Goal: Information Seeking & Learning: Learn about a topic

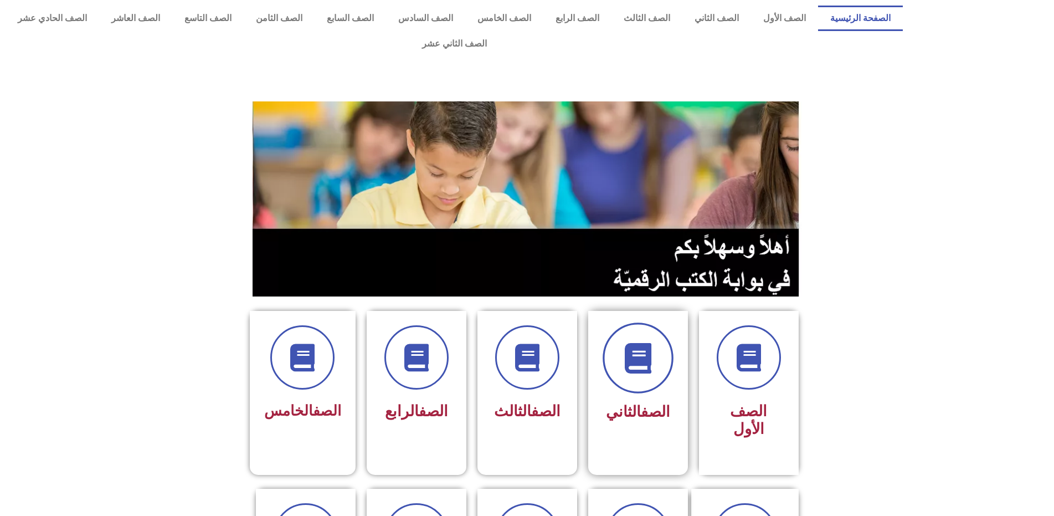
click at [638, 348] on span at bounding box center [638, 357] width 71 height 71
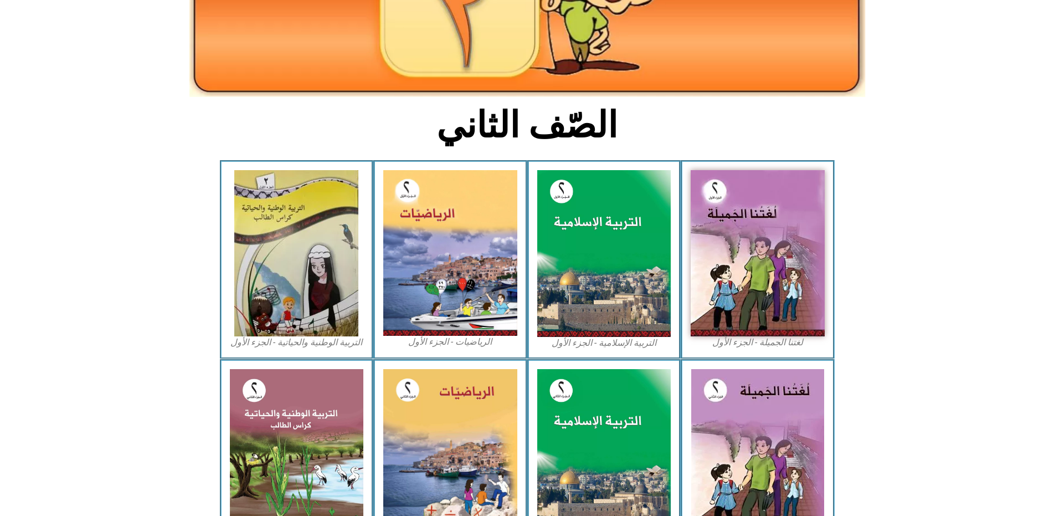
scroll to position [202, 0]
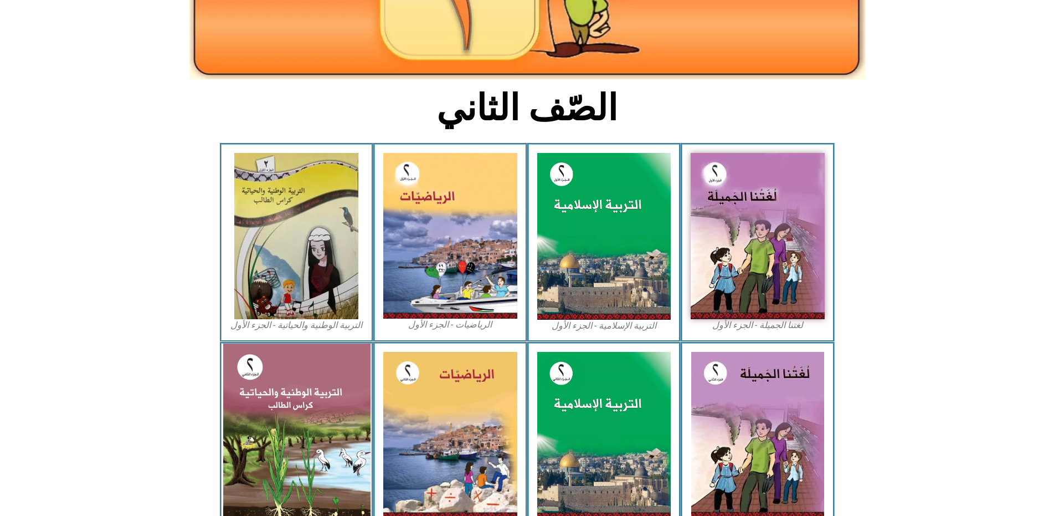
click at [300, 412] on img at bounding box center [296, 435] width 147 height 184
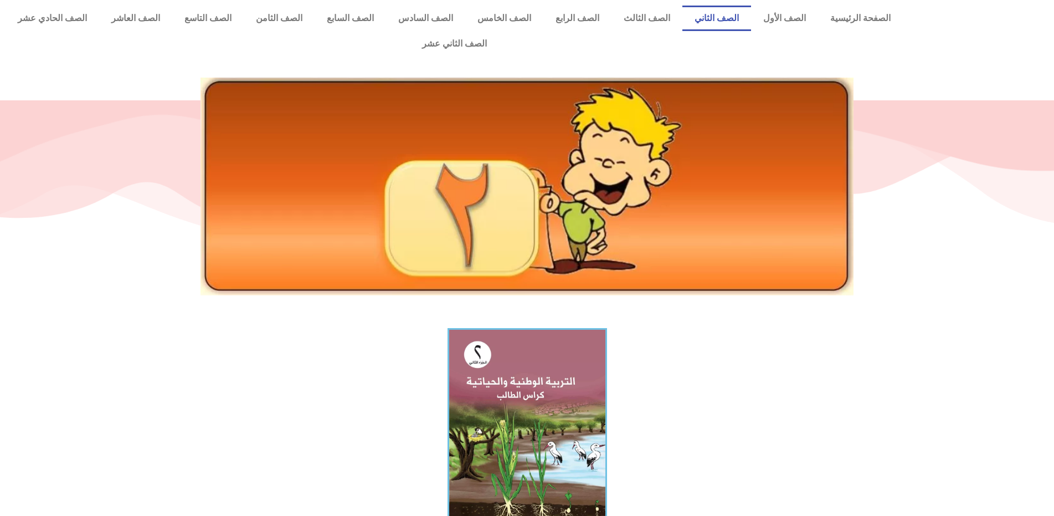
click at [727, 21] on link "الصف الثاني" at bounding box center [716, 18] width 69 height 25
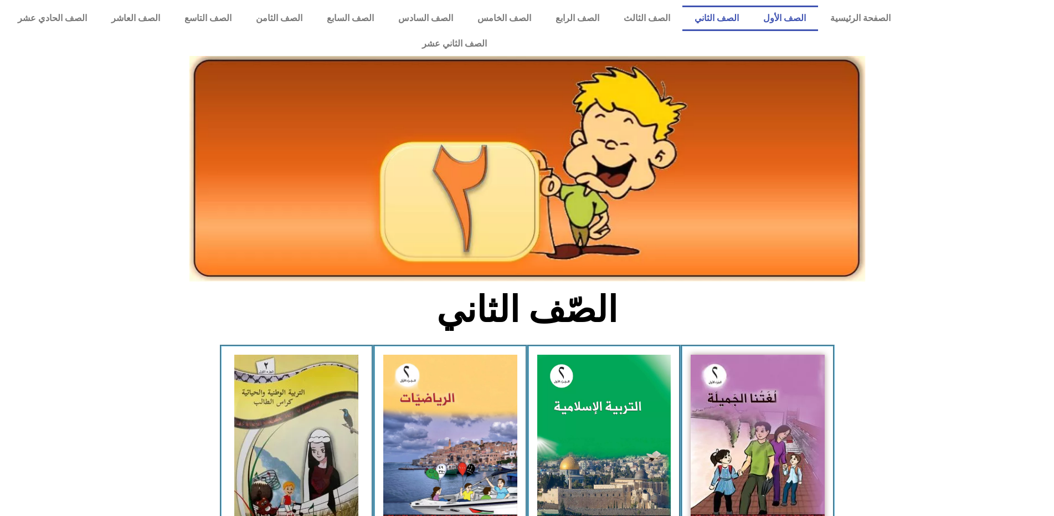
click at [792, 22] on link "الصف الأول" at bounding box center [784, 18] width 67 height 25
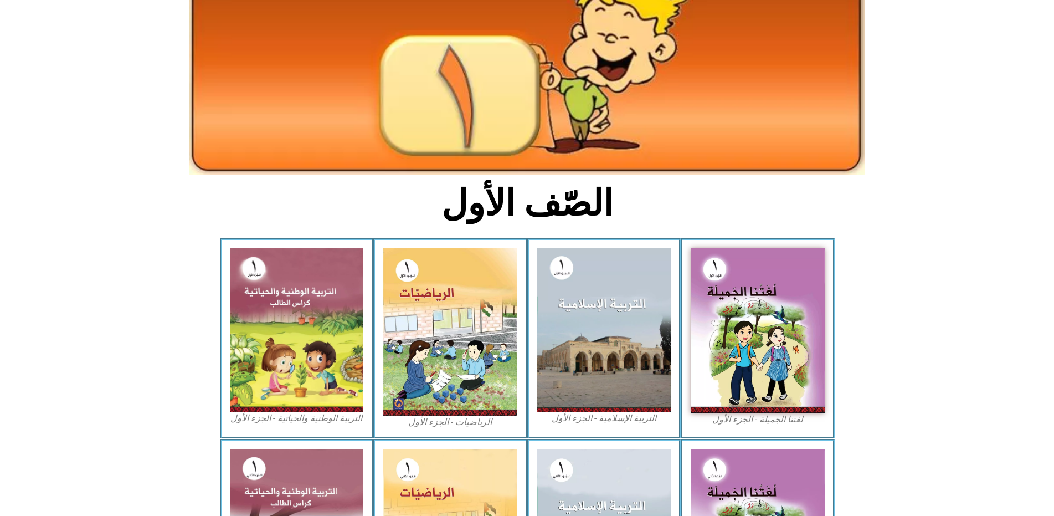
scroll to position [111, 0]
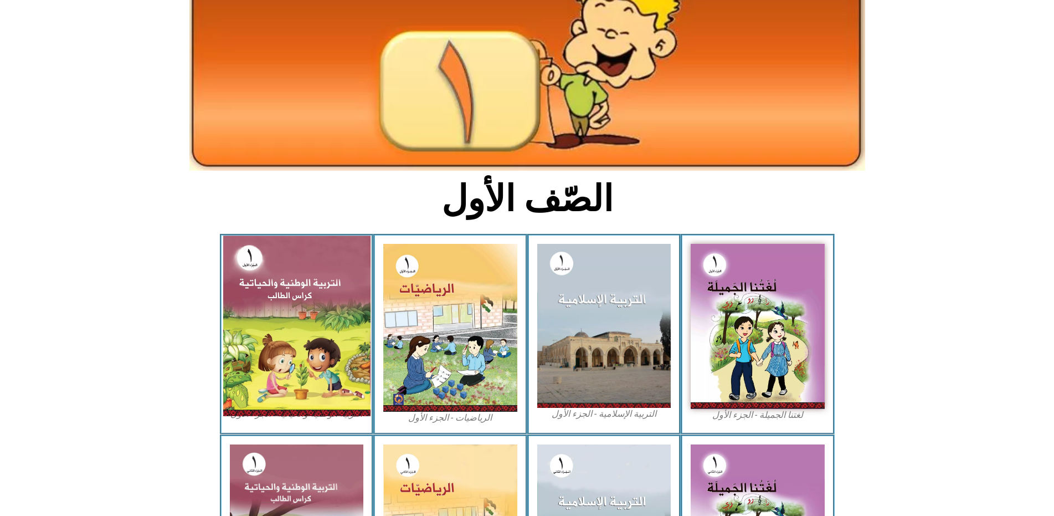
click at [291, 295] on img at bounding box center [296, 325] width 147 height 180
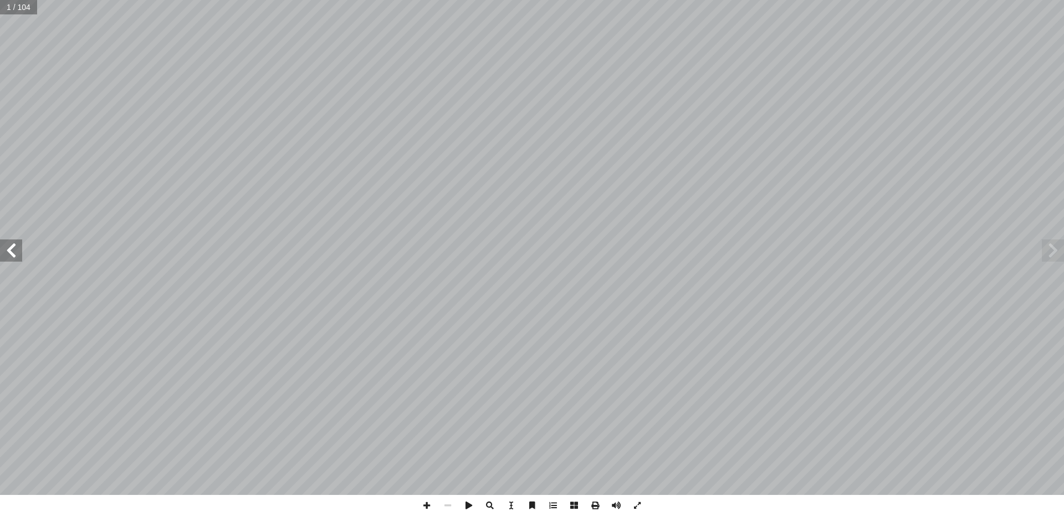
click at [16, 257] on span at bounding box center [11, 250] width 22 height 22
drag, startPoint x: 8, startPoint y: 256, endPoint x: 12, endPoint y: 250, distance: 6.5
click at [11, 254] on span at bounding box center [11, 250] width 22 height 22
click at [12, 246] on span at bounding box center [11, 250] width 22 height 22
drag, startPoint x: 14, startPoint y: 245, endPoint x: 19, endPoint y: 239, distance: 8.2
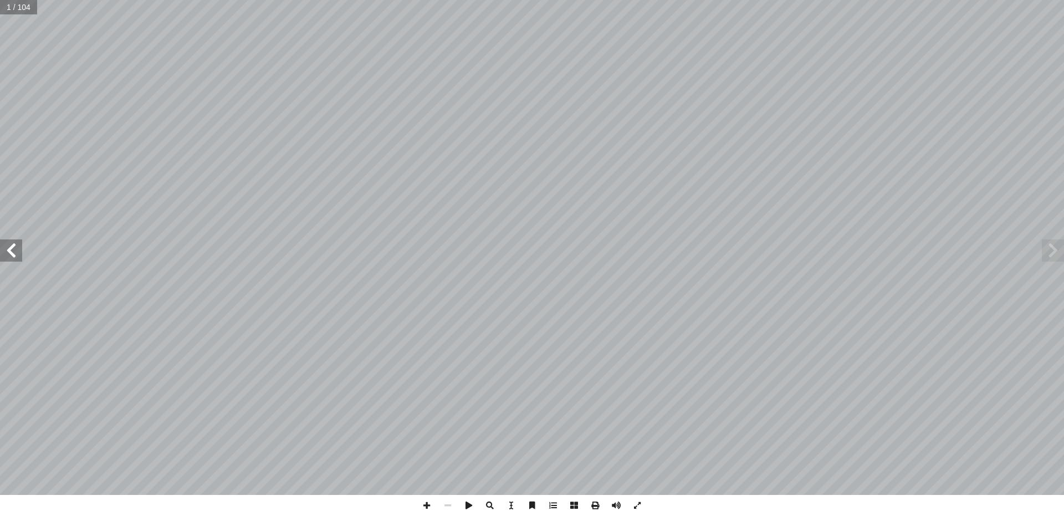
click at [19, 239] on span at bounding box center [11, 250] width 22 height 22
click at [12, 255] on span at bounding box center [11, 250] width 22 height 22
click at [12, 254] on span at bounding box center [11, 250] width 22 height 22
click at [12, 251] on span at bounding box center [11, 250] width 22 height 22
click at [13, 251] on span at bounding box center [11, 250] width 22 height 22
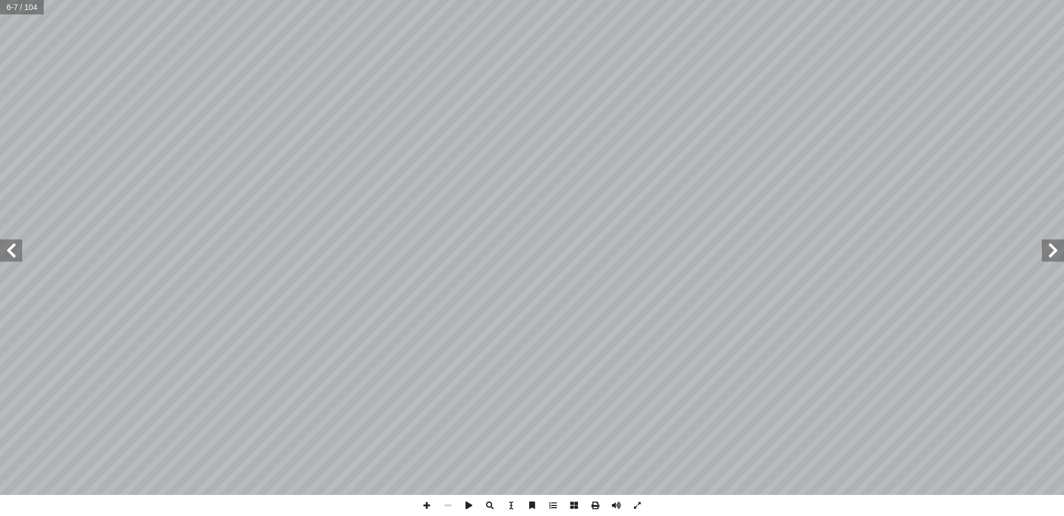
click at [13, 250] on span at bounding box center [11, 250] width 22 height 22
click at [13, 249] on span at bounding box center [11, 250] width 22 height 22
click at [13, 245] on span at bounding box center [11, 250] width 22 height 22
click at [14, 245] on span at bounding box center [11, 250] width 22 height 22
click at [17, 241] on span at bounding box center [11, 250] width 22 height 22
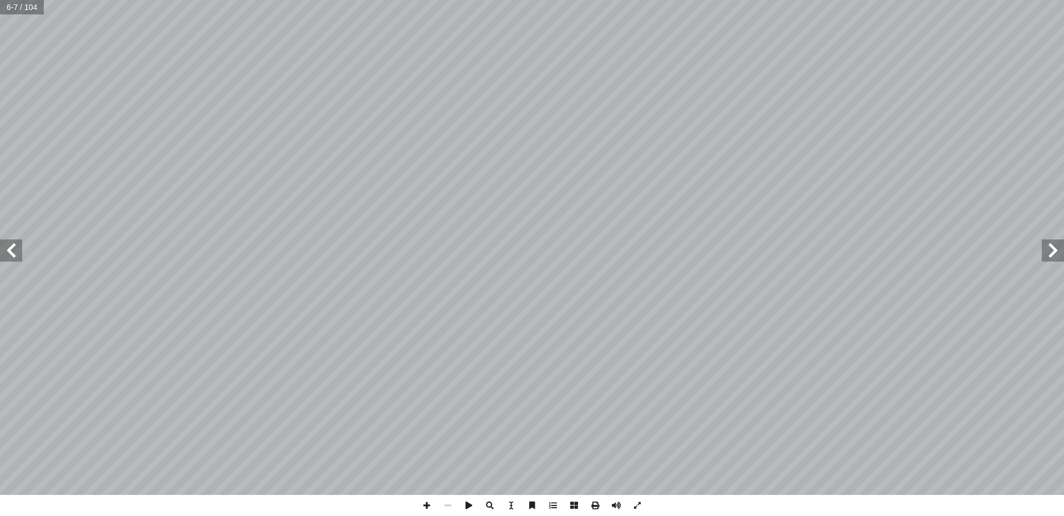
click at [22, 236] on div "٢ ١ ل ْ ف ِ نا ط أ ا ولى أ الوحدة ال� واس َ ح ْ ال س ْ م َ خ ْ ال ِ ت ْ ي َ لى …" at bounding box center [532, 247] width 1064 height 495
click at [9, 248] on span at bounding box center [11, 250] width 22 height 22
click at [10, 253] on span at bounding box center [11, 250] width 22 height 22
click at [11, 251] on span at bounding box center [11, 250] width 22 height 22
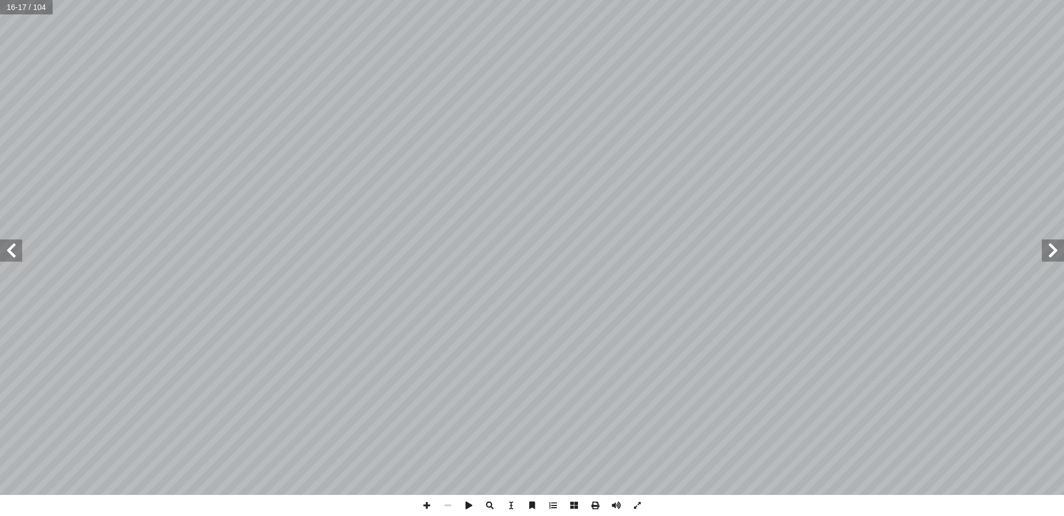
click at [11, 251] on span at bounding box center [11, 250] width 22 height 22
click at [14, 247] on span at bounding box center [11, 250] width 22 height 22
click at [15, 245] on span at bounding box center [11, 250] width 22 height 22
click at [12, 260] on span at bounding box center [11, 250] width 22 height 22
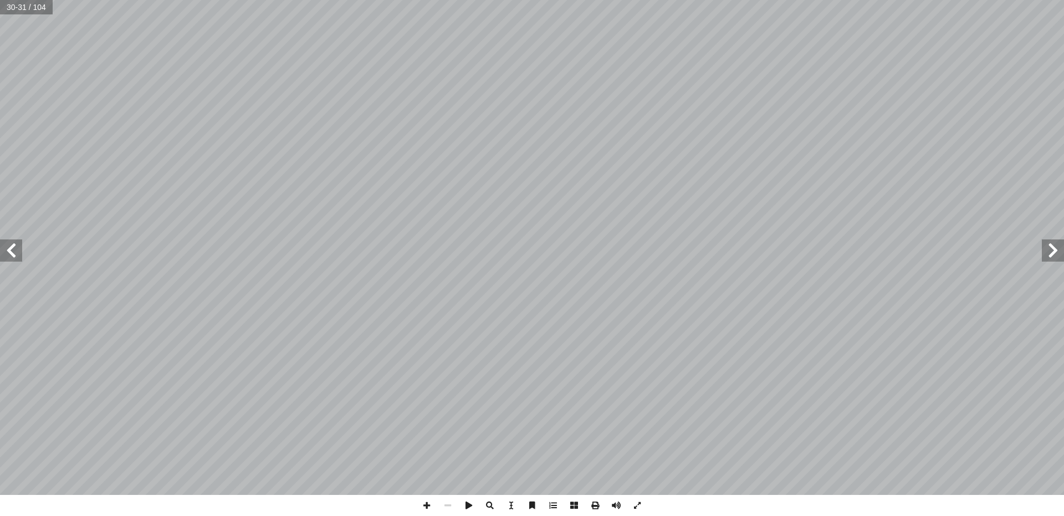
click at [16, 259] on span at bounding box center [11, 250] width 22 height 22
click at [12, 254] on span at bounding box center [11, 250] width 22 height 22
click at [18, 259] on span at bounding box center [11, 250] width 22 height 22
click at [15, 255] on span at bounding box center [11, 250] width 22 height 22
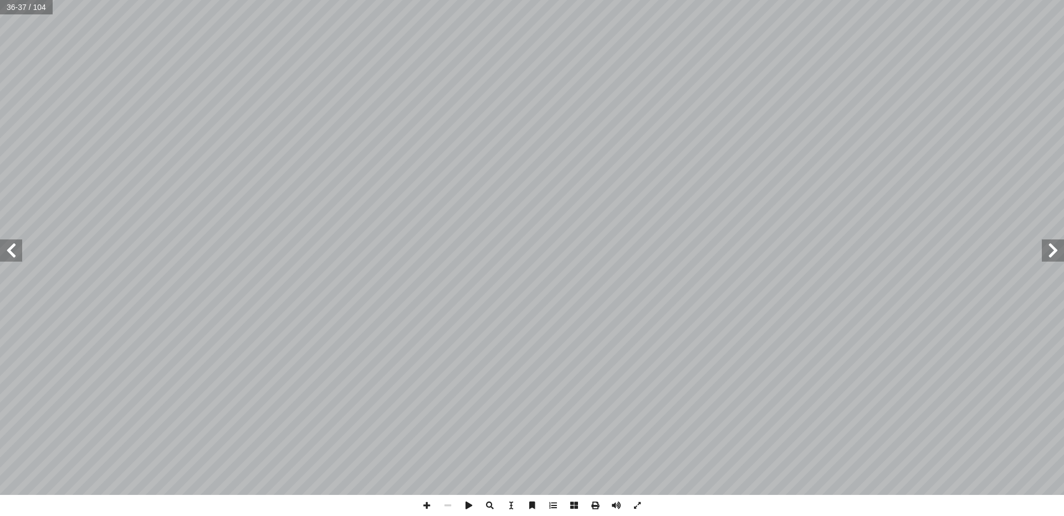
click at [15, 255] on span at bounding box center [11, 250] width 22 height 22
click at [16, 255] on span at bounding box center [11, 250] width 22 height 22
click at [17, 255] on span at bounding box center [11, 250] width 22 height 22
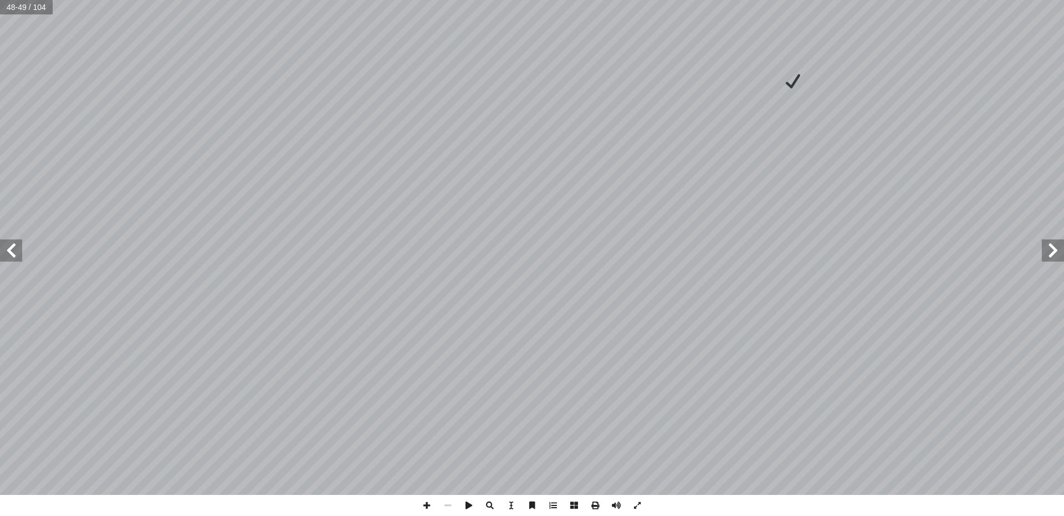
click at [16, 253] on span at bounding box center [11, 250] width 22 height 22
click at [15, 253] on span at bounding box center [11, 250] width 22 height 22
click at [19, 253] on span at bounding box center [11, 250] width 22 height 22
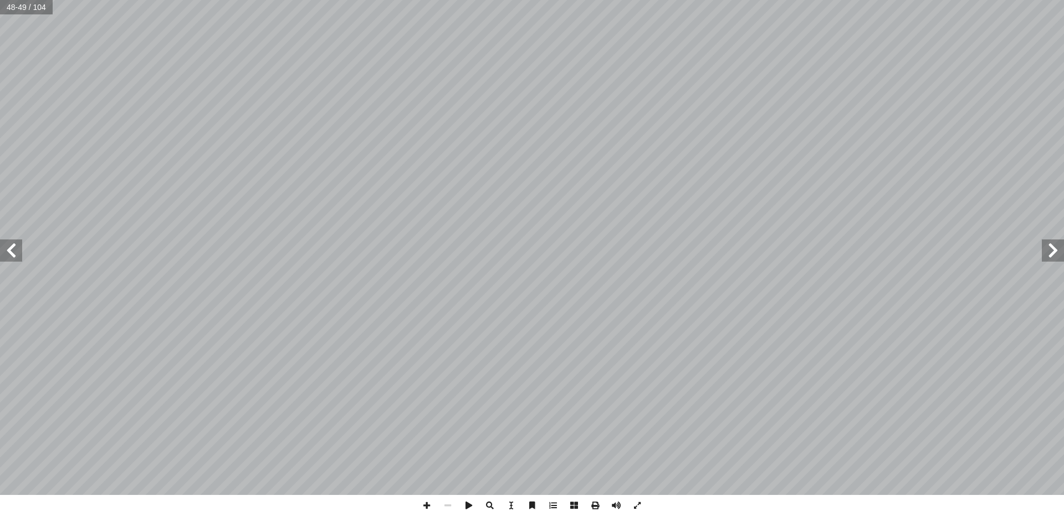
click at [19, 253] on span at bounding box center [11, 250] width 22 height 22
click at [11, 258] on span at bounding box center [11, 250] width 22 height 22
click at [10, 258] on span at bounding box center [11, 250] width 22 height 22
click at [15, 253] on span at bounding box center [11, 250] width 22 height 22
click at [8, 261] on span at bounding box center [11, 250] width 22 height 22
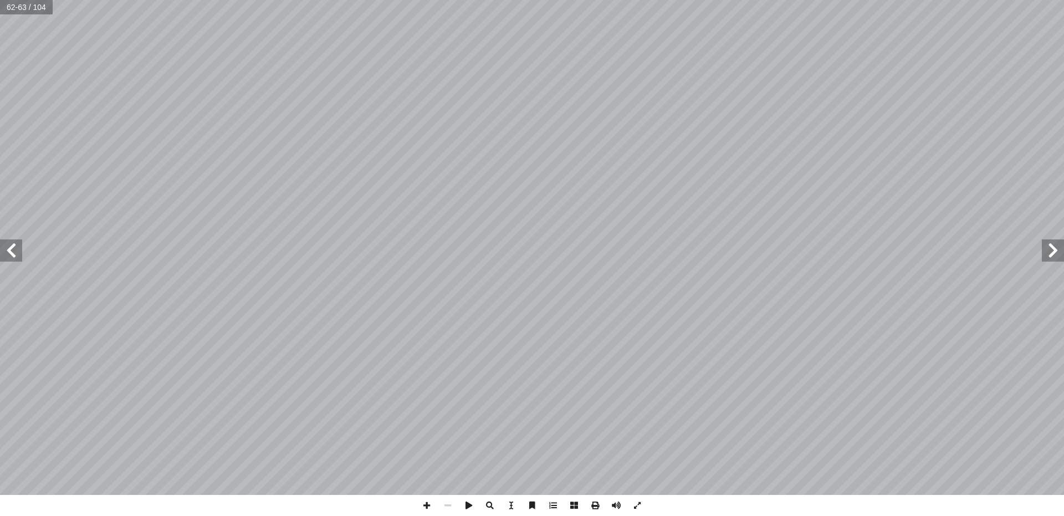
click at [12, 254] on span at bounding box center [11, 250] width 22 height 22
click at [7, 258] on span at bounding box center [11, 250] width 22 height 22
click at [11, 255] on span at bounding box center [11, 250] width 22 height 22
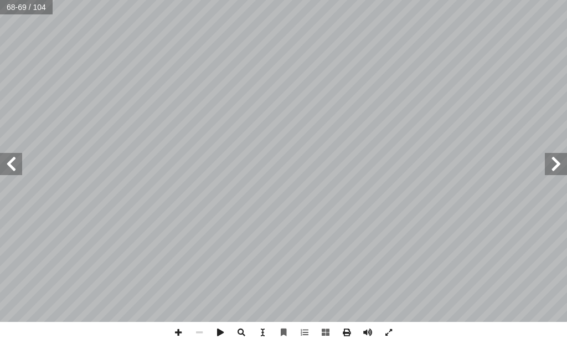
click at [17, 164] on span at bounding box center [11, 164] width 22 height 22
click at [176, 326] on span at bounding box center [178, 332] width 21 height 21
click at [177, 328] on span at bounding box center [178, 332] width 21 height 21
click at [9, 168] on span at bounding box center [11, 164] width 22 height 22
click at [17, 164] on span at bounding box center [11, 164] width 22 height 22
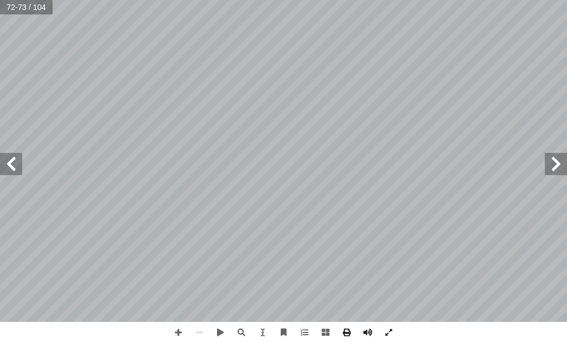
drag, startPoint x: 11, startPoint y: 165, endPoint x: 18, endPoint y: 162, distance: 8.2
click at [11, 165] on span at bounding box center [11, 164] width 22 height 22
